Goal: Task Accomplishment & Management: Manage account settings

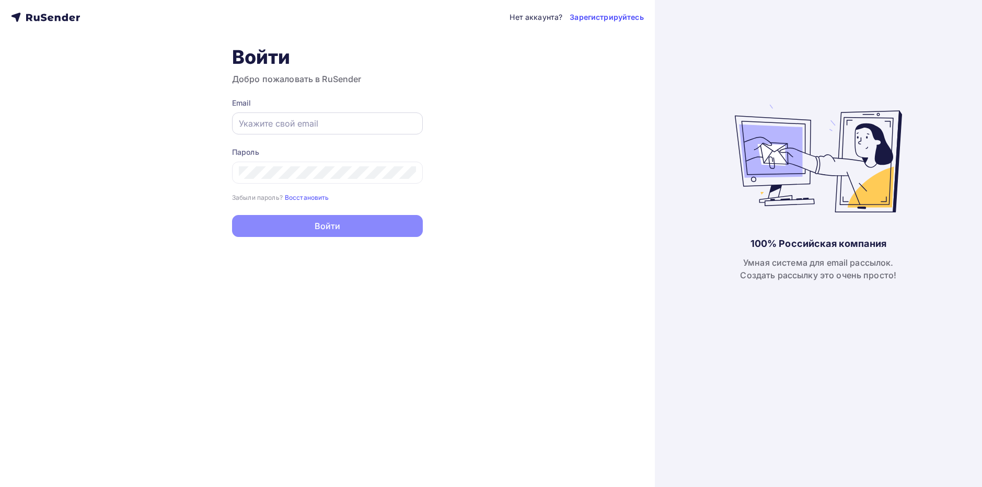
click at [312, 133] on div at bounding box center [327, 123] width 191 height 22
click at [310, 131] on div at bounding box center [327, 123] width 191 height 22
click at [299, 122] on input "text" at bounding box center [327, 123] width 177 height 13
type input "[PERSON_NAME][EMAIL_ADDRESS][DOMAIN_NAME]"
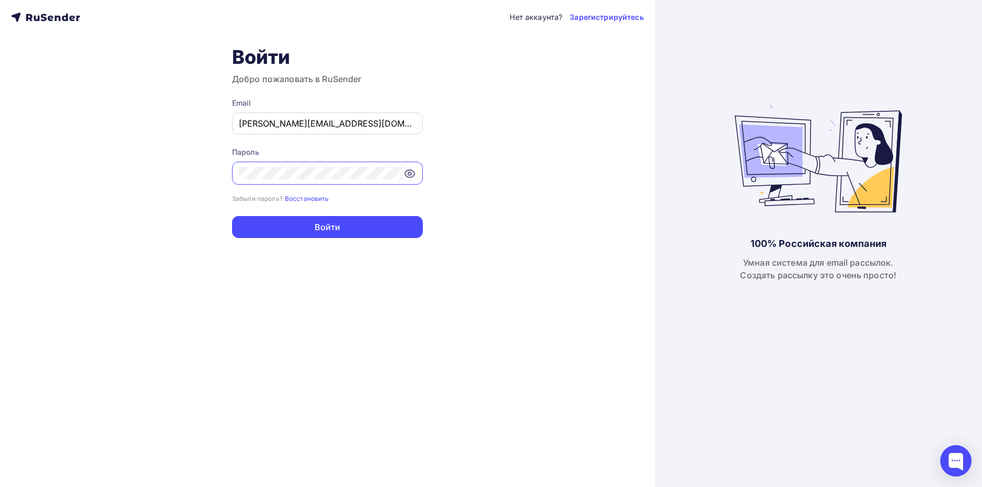
click at [232, 216] on button "Войти" at bounding box center [327, 227] width 191 height 22
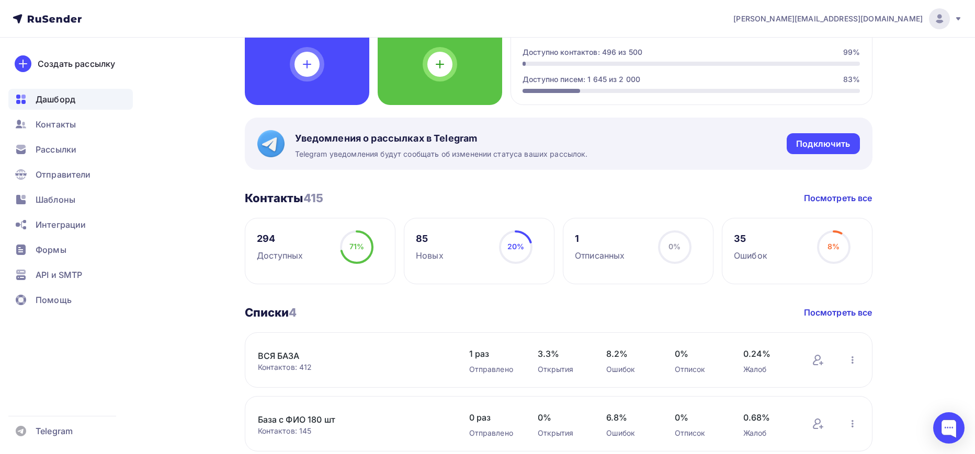
scroll to position [140, 0]
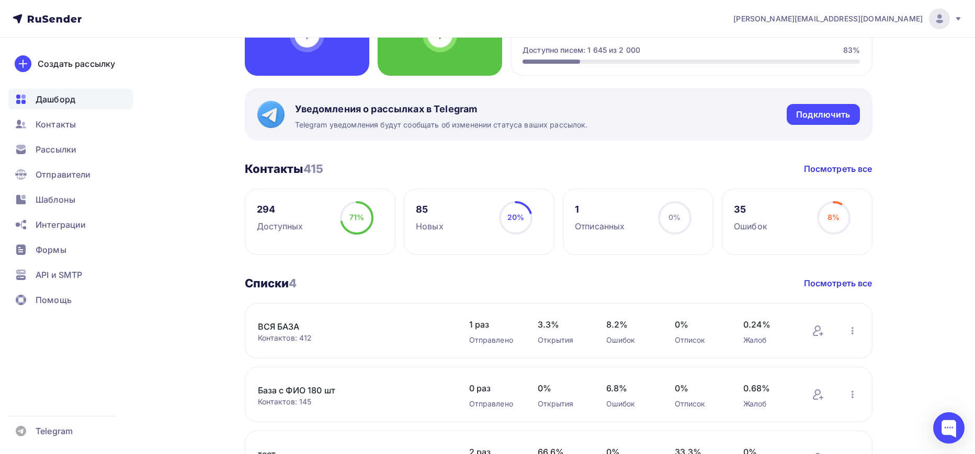
click at [286, 326] on link "ВСЯ БАЗА" at bounding box center [347, 326] width 178 height 13
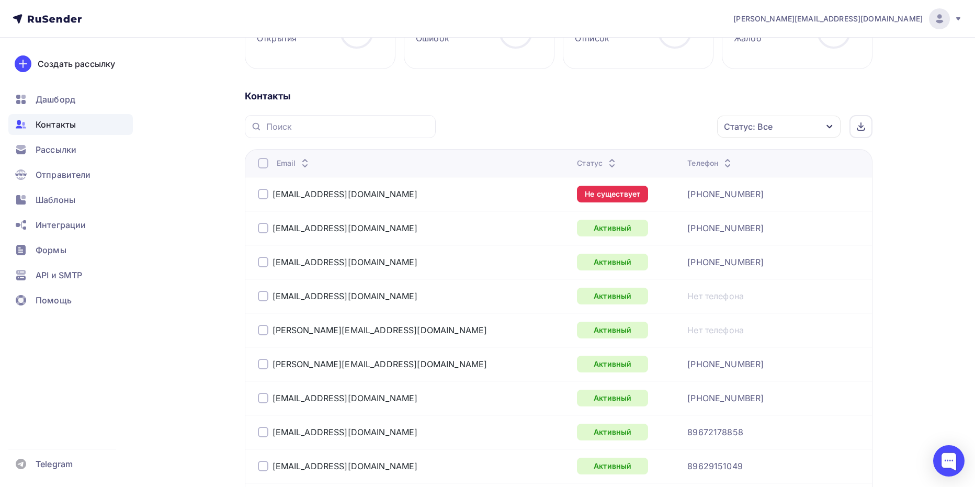
scroll to position [192, 0]
click at [786, 120] on div "Статус: Все" at bounding box center [778, 126] width 123 height 22
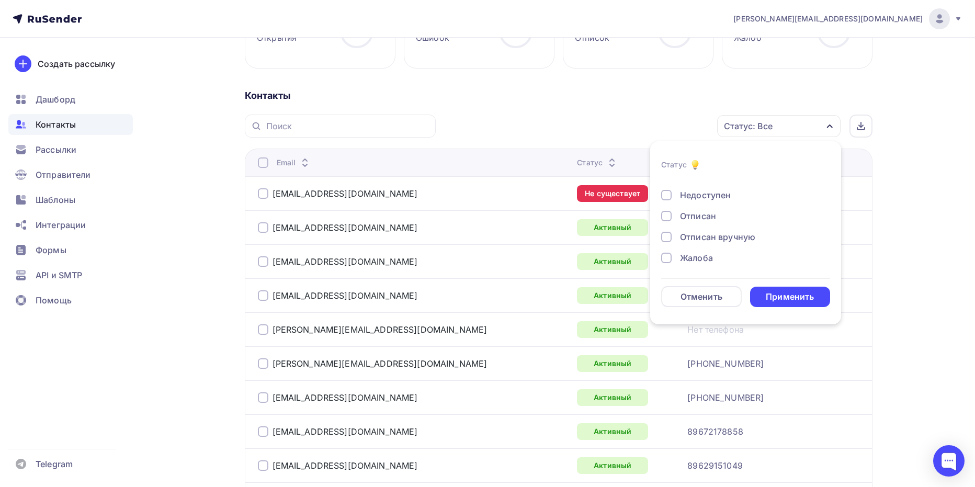
scroll to position [76, 0]
click at [705, 214] on div "Отписан" at bounding box center [698, 214] width 36 height 13
click at [702, 237] on div "Отписан вручную" at bounding box center [717, 235] width 75 height 13
click at [694, 248] on div "Новый Активный Не существует Переполнен Недоступен Отписан Отписан вручную [GEO…" at bounding box center [745, 183] width 169 height 159
click at [692, 257] on div "Жалоба" at bounding box center [696, 256] width 33 height 13
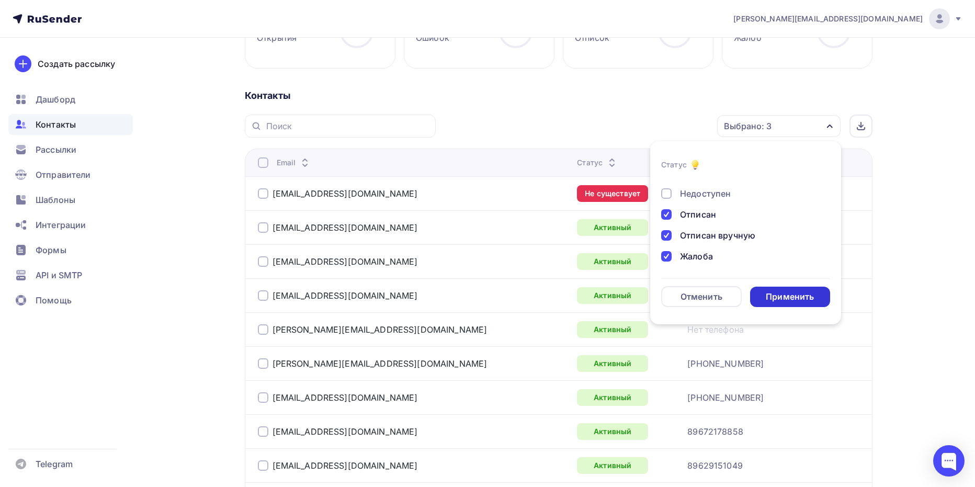
click at [787, 303] on div "Применить" at bounding box center [790, 297] width 81 height 20
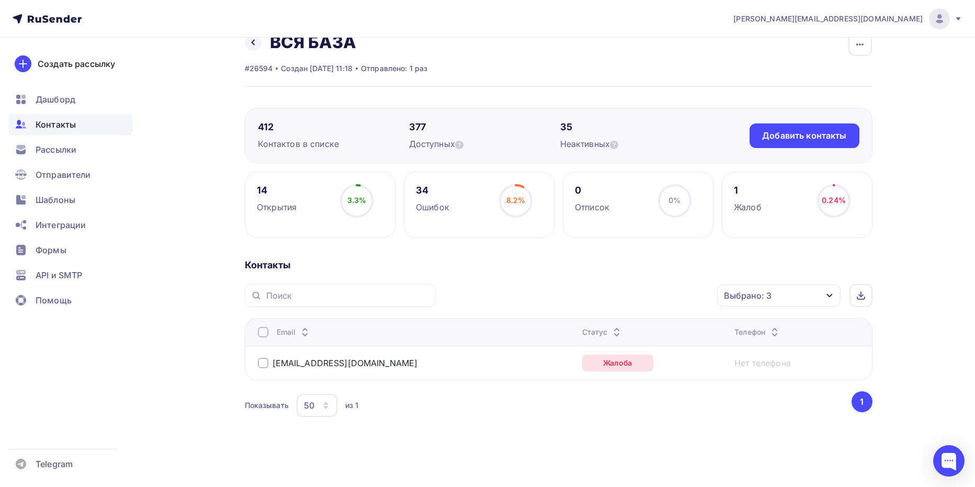
scroll to position [22, 0]
drag, startPoint x: 358, startPoint y: 373, endPoint x: 288, endPoint y: 374, distance: 69.6
click at [288, 374] on td "[EMAIL_ADDRESS][DOMAIN_NAME]" at bounding box center [411, 363] width 333 height 34
copy link "[DOMAIN_NAME]"
click at [360, 188] on circle at bounding box center [356, 200] width 31 height 31
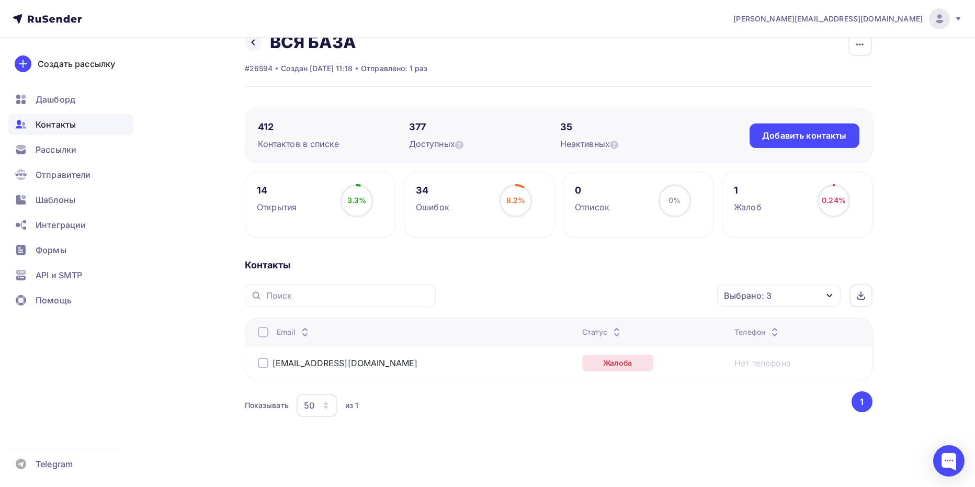
click at [274, 203] on div "Открытия" at bounding box center [277, 207] width 40 height 13
click at [261, 190] on div "14" at bounding box center [277, 190] width 40 height 13
click at [261, 126] on div "412" at bounding box center [333, 127] width 151 height 13
click at [795, 293] on div "Выбрано: 3" at bounding box center [778, 295] width 123 height 22
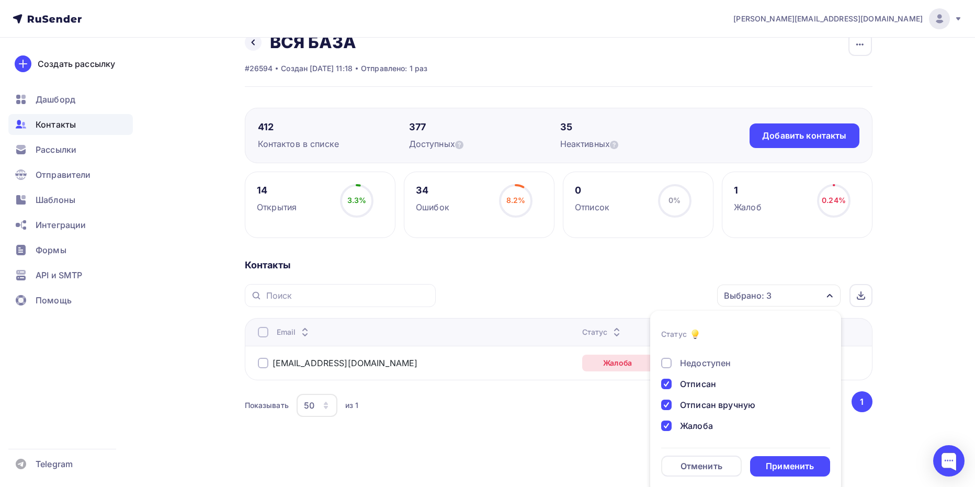
scroll to position [29, 0]
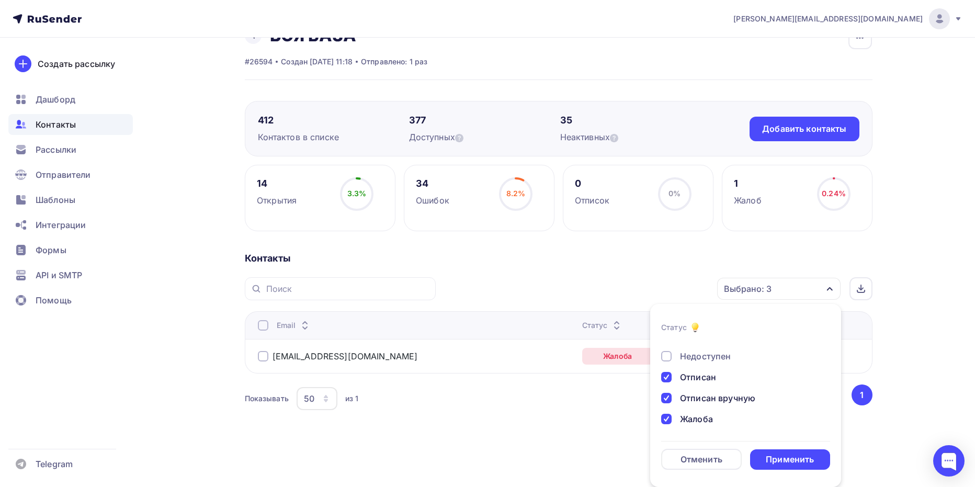
click at [528, 379] on div "Email Статус Телефон [EMAIL_ADDRESS][DOMAIN_NAME] Жалоба Нет телефона Показыват…" at bounding box center [558, 361] width 627 height 101
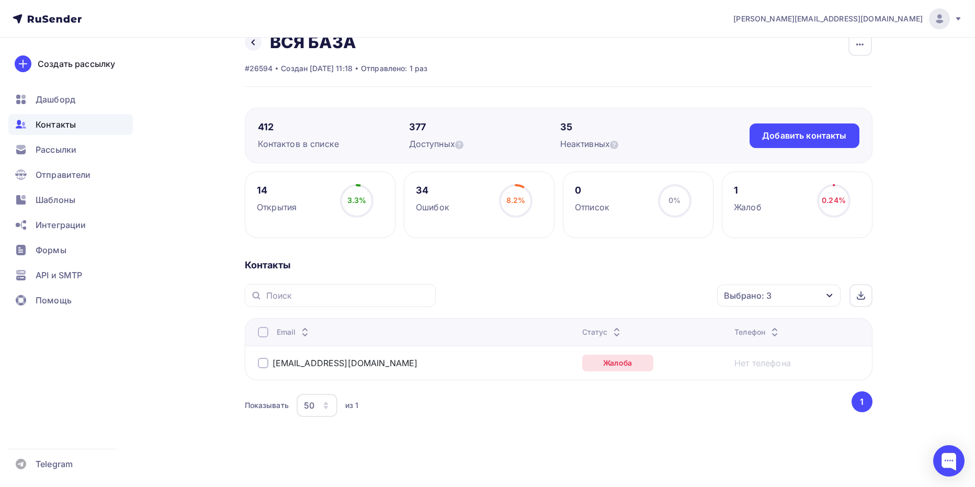
scroll to position [22, 0]
click at [582, 364] on div "Жалоба" at bounding box center [617, 362] width 71 height 17
drag, startPoint x: 281, startPoint y: 124, endPoint x: 385, endPoint y: 155, distance: 109.0
click at [332, 135] on div "412 Контактов в списке" at bounding box center [333, 135] width 151 height 29
click at [449, 192] on div "34 Ошибок 8.2% 8.2%" at bounding box center [479, 204] width 151 height 66
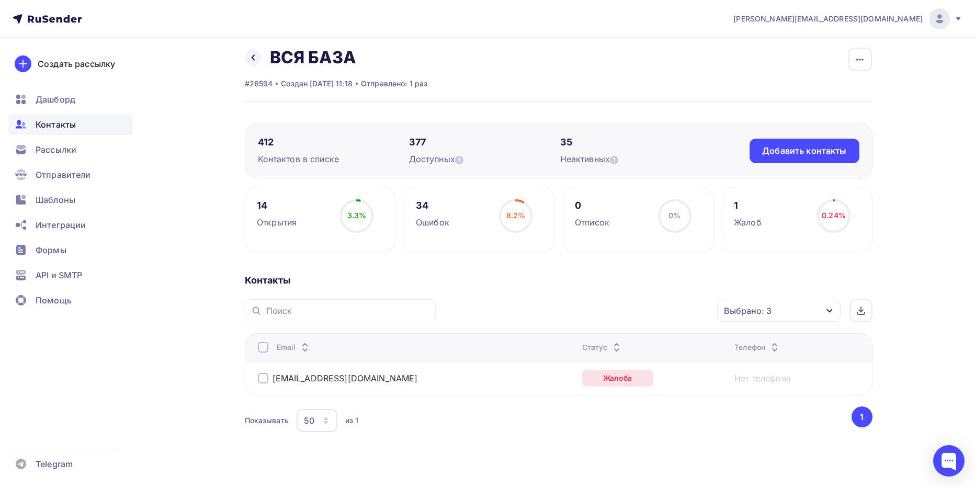
scroll to position [0, 0]
